Goal: Complete application form

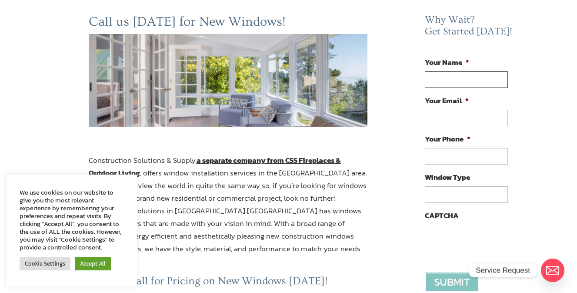
click at [446, 83] on input "Your Name *" at bounding box center [466, 79] width 83 height 17
type input "v"
paste input "[PERSON_NAME]"
click at [463, 84] on input "[PERSON_NAME]" at bounding box center [466, 79] width 83 height 17
click at [467, 77] on input "[PERSON_NAME]" at bounding box center [466, 79] width 83 height 17
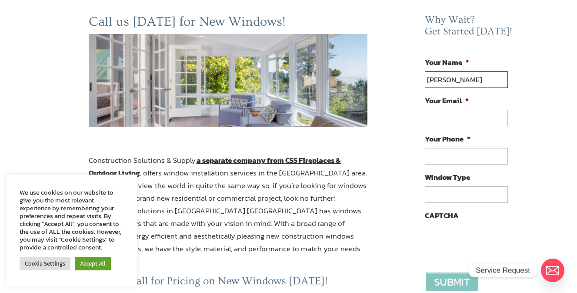
paste input "[PERSON_NAME]"
type input "[PERSON_NAME]"
click at [438, 115] on input "Your Email *" at bounding box center [466, 118] width 83 height 17
paste input "[EMAIL_ADDRESS][DOMAIN_NAME]"
type input "[EMAIL_ADDRESS][DOMAIN_NAME]"
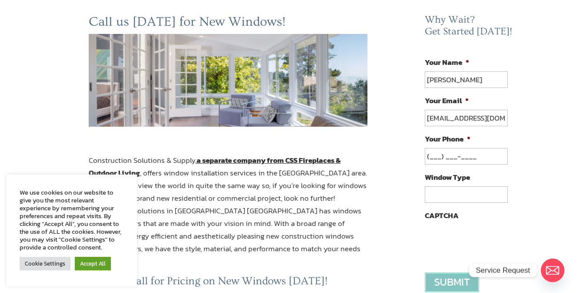
click at [457, 155] on input "(___) ___-____" at bounding box center [466, 156] width 83 height 17
paste input "520) 647-7436"
type input "[PHONE_NUMBER]"
click at [476, 208] on ul "Your Name * [PERSON_NAME] Your Email * [EMAIL_ADDRESS][DOMAIN_NAME] Your Phone …" at bounding box center [470, 158] width 90 height 202
click at [465, 193] on input "Window Type" at bounding box center [466, 194] width 83 height 17
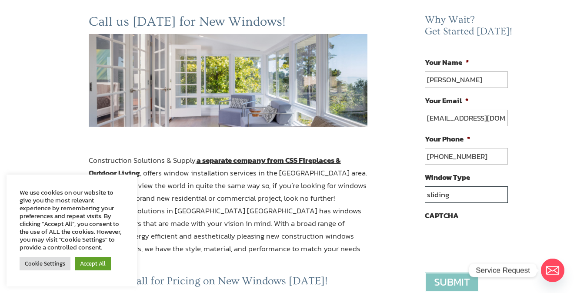
type input "sliding"
click at [437, 276] on input "image" at bounding box center [452, 282] width 54 height 20
